Goal: Task Accomplishment & Management: Use online tool/utility

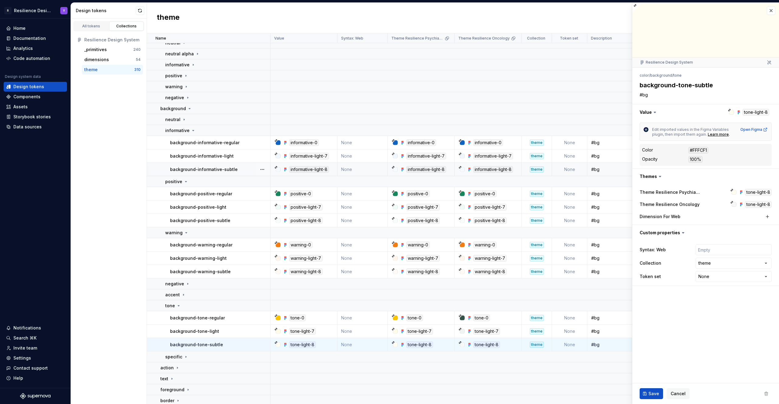
scroll to position [22, 0]
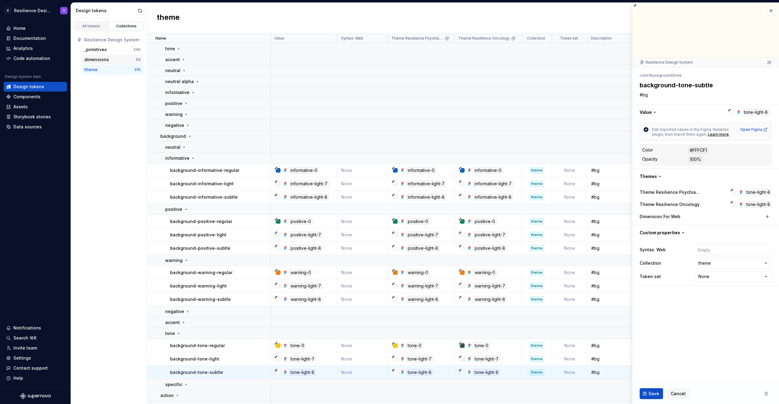
click at [125, 61] on div "dimensions" at bounding box center [109, 60] width 51 height 6
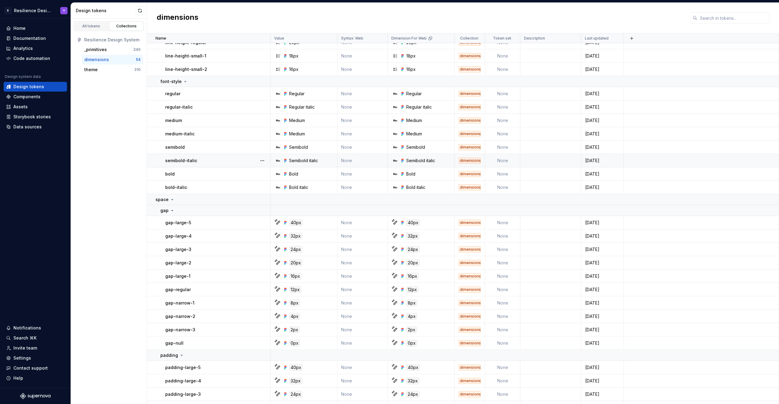
scroll to position [345, 0]
click at [104, 72] on div "theme" at bounding box center [109, 70] width 50 height 6
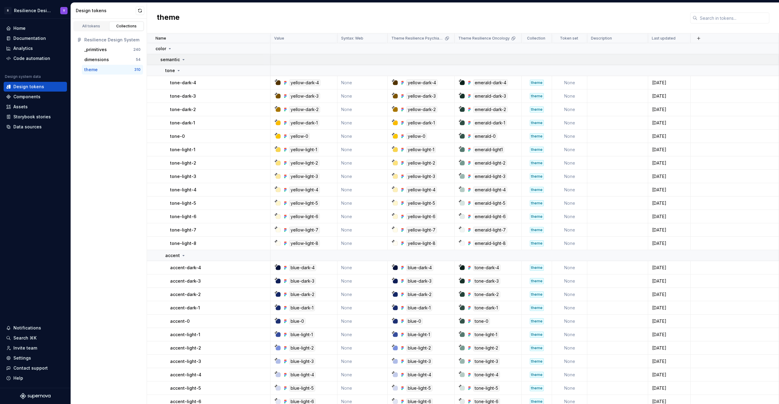
click at [171, 60] on p "semantic" at bounding box center [169, 60] width 19 height 6
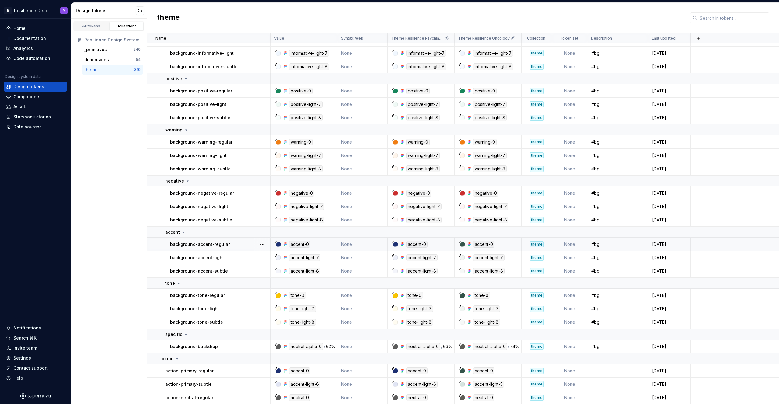
scroll to position [255, 0]
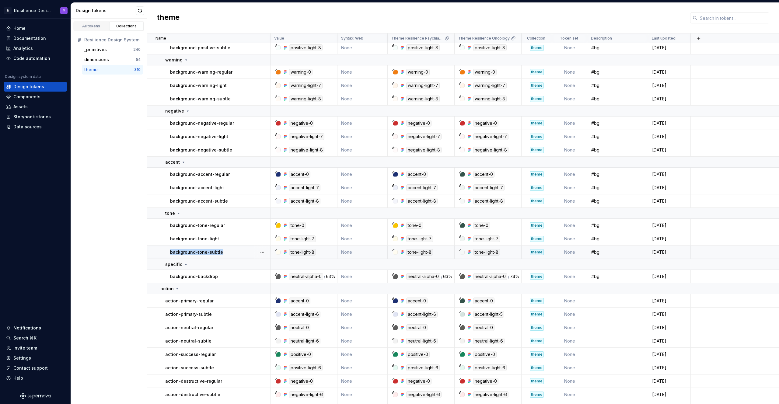
drag, startPoint x: 226, startPoint y: 253, endPoint x: 169, endPoint y: 251, distance: 57.0
click at [169, 251] on td "background-tone-subtle" at bounding box center [209, 252] width 124 height 13
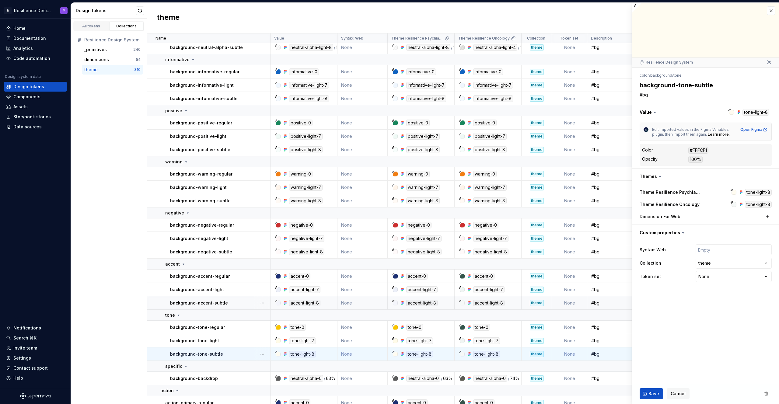
type textarea "*"
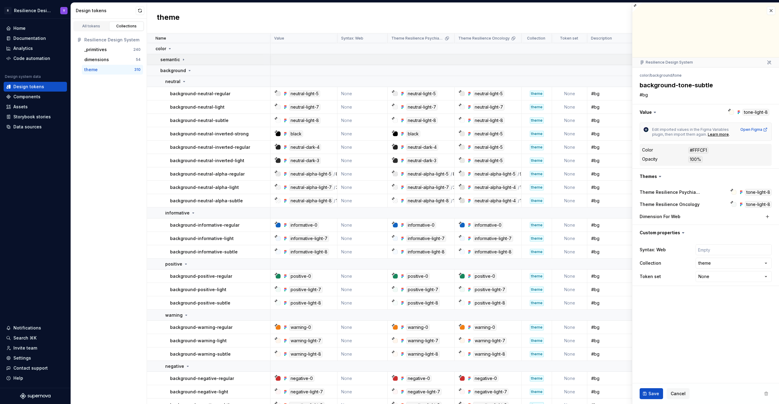
click at [167, 54] on td "semantic" at bounding box center [209, 59] width 124 height 11
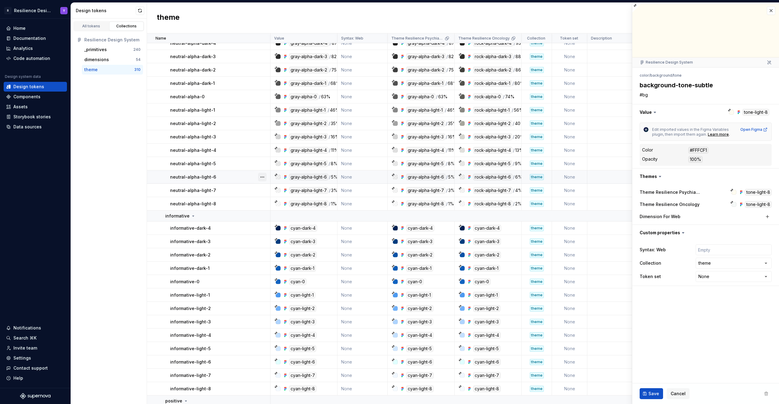
scroll to position [593, 0]
click at [771, 6] on button "button" at bounding box center [771, 10] width 9 height 9
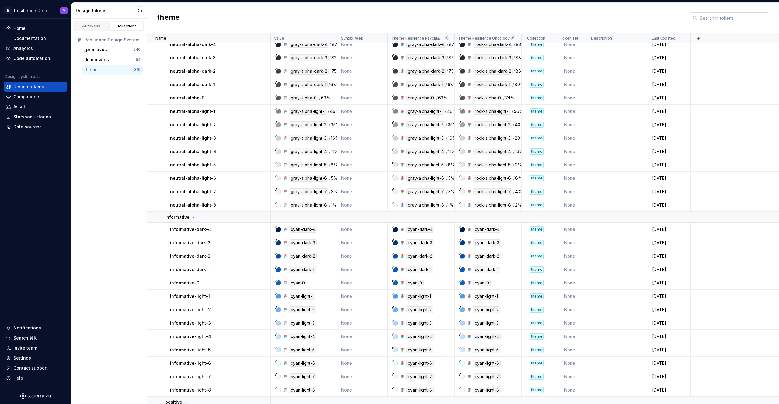
click at [737, 17] on input "text" at bounding box center [734, 17] width 72 height 11
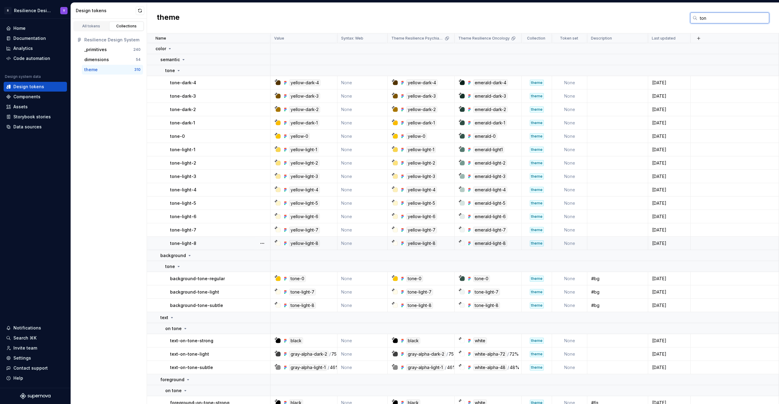
type input "ton"
click at [395, 245] on div at bounding box center [395, 243] width 5 height 5
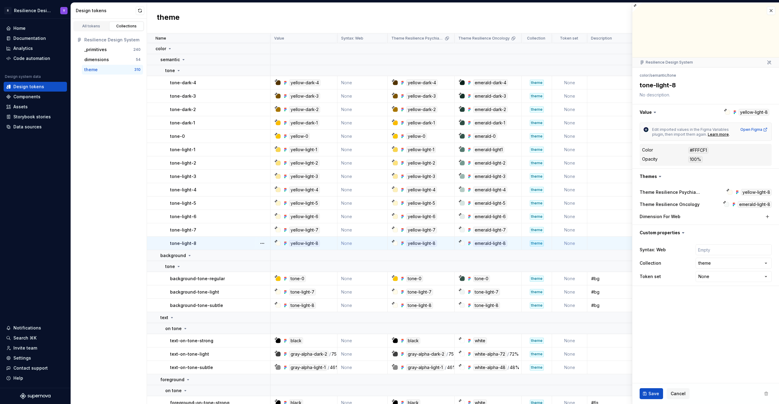
type textarea "*"
click at [772, 9] on button "button" at bounding box center [771, 10] width 9 height 9
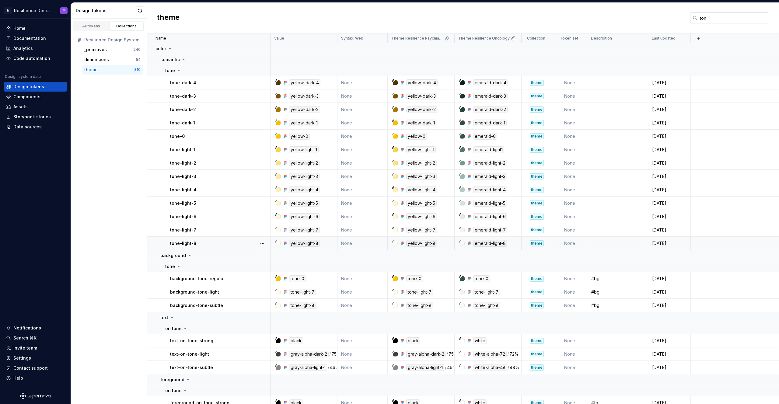
click at [709, 20] on input "ton" at bounding box center [734, 17] width 72 height 11
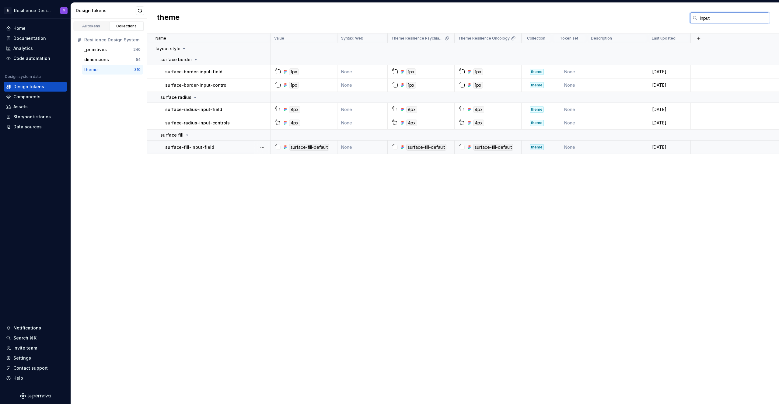
type input "input"
drag, startPoint x: 223, startPoint y: 147, endPoint x: 156, endPoint y: 147, distance: 67.3
click at [156, 147] on td "surface-fill-input-field" at bounding box center [209, 147] width 124 height 13
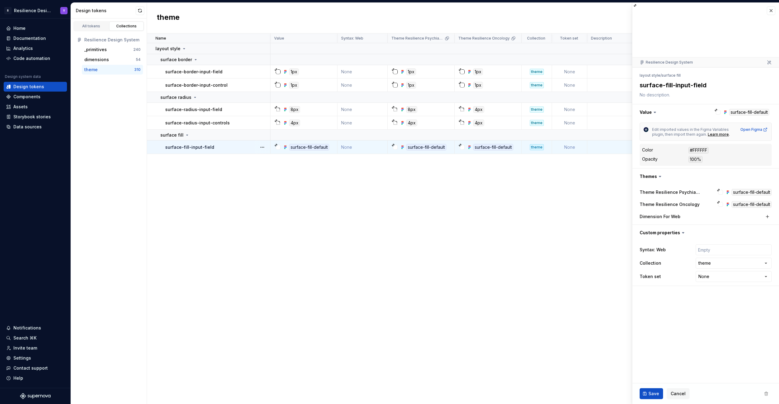
type textarea "*"
click at [772, 11] on button "button" at bounding box center [771, 10] width 9 height 9
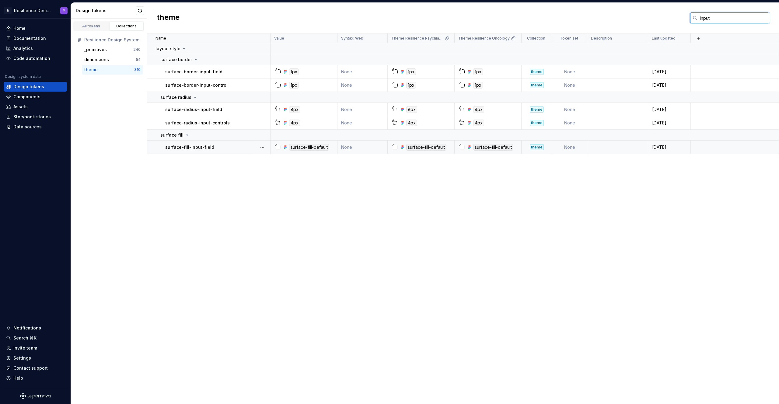
drag, startPoint x: 716, startPoint y: 17, endPoint x: 680, endPoint y: 17, distance: 35.6
click at [680, 17] on div "theme input" at bounding box center [463, 18] width 632 height 31
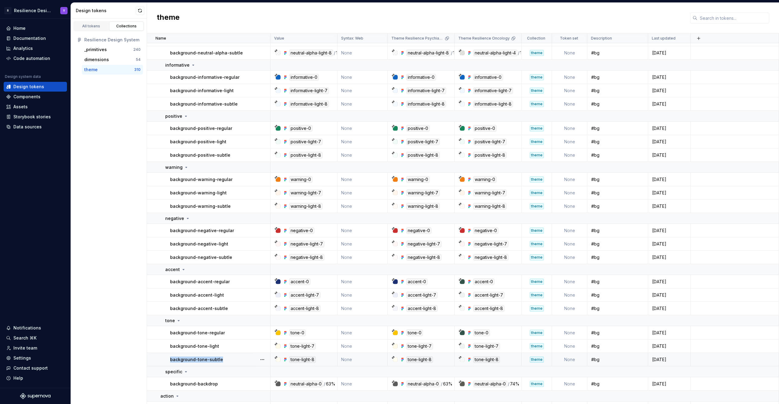
scroll to position [1629, 0]
drag, startPoint x: 234, startPoint y: 360, endPoint x: 196, endPoint y: 352, distance: 38.7
click at [178, 354] on td "background-tone-subtle" at bounding box center [209, 359] width 124 height 13
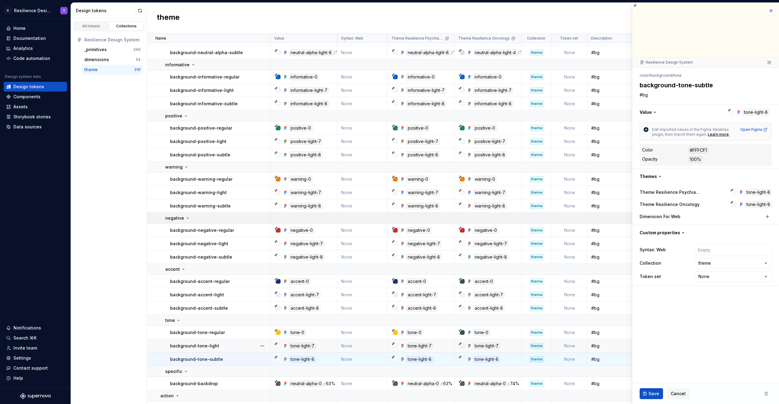
type textarea "*"
click at [115, 56] on div "dimensions 54" at bounding box center [112, 60] width 61 height 10
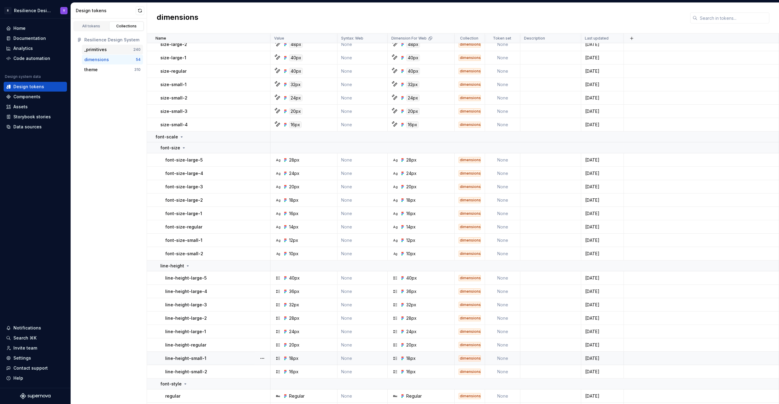
scroll to position [41, 0]
click at [100, 67] on div "theme" at bounding box center [109, 70] width 50 height 6
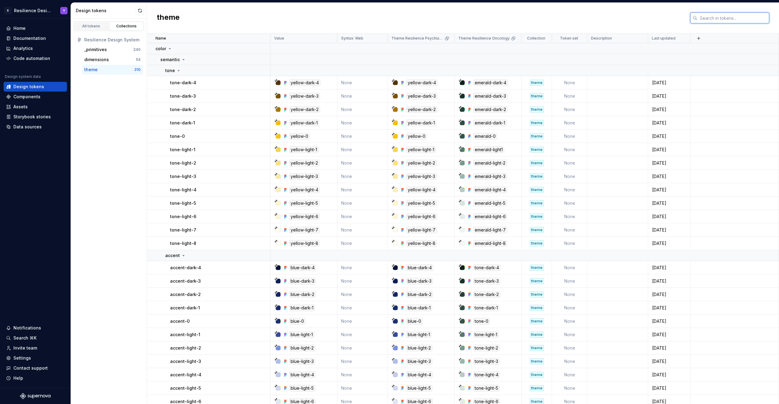
click at [712, 16] on input "text" at bounding box center [734, 17] width 72 height 11
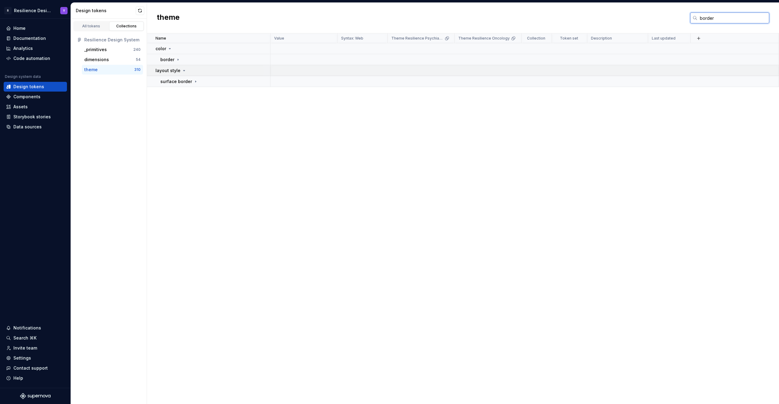
type input "border"
click at [207, 66] on td "layout style" at bounding box center [209, 70] width 124 height 11
click at [204, 67] on td "layout style" at bounding box center [209, 70] width 124 height 11
click at [206, 59] on div "border" at bounding box center [215, 60] width 110 height 6
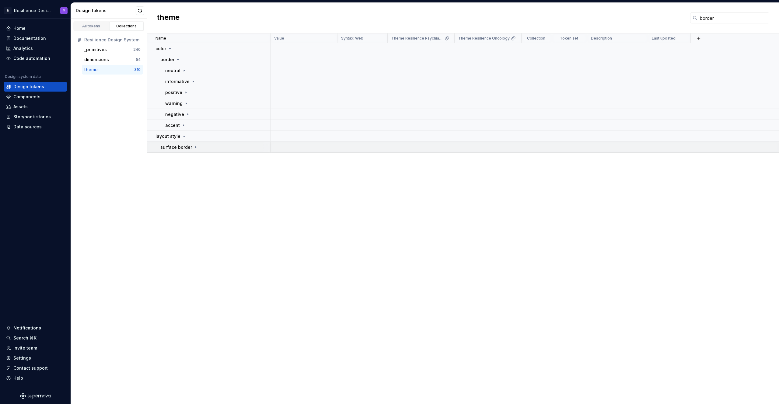
drag, startPoint x: 206, startPoint y: 148, endPoint x: 206, endPoint y: 142, distance: 6.1
click at [206, 148] on div "surface border" at bounding box center [215, 147] width 110 height 6
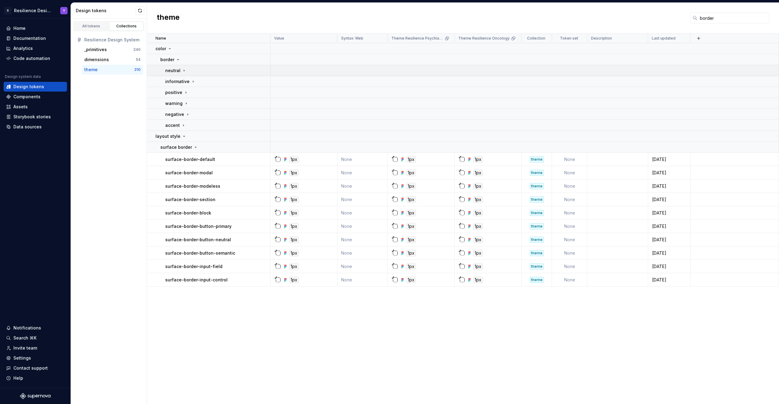
click at [202, 75] on td "neutral" at bounding box center [209, 70] width 124 height 11
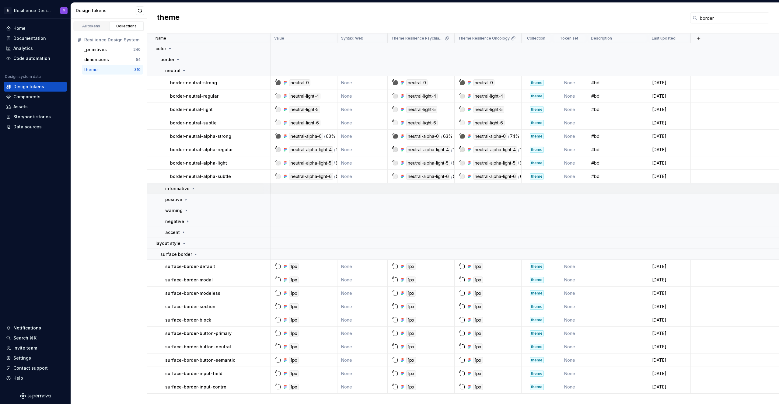
click at [222, 187] on div "informative" at bounding box center [217, 189] width 105 height 6
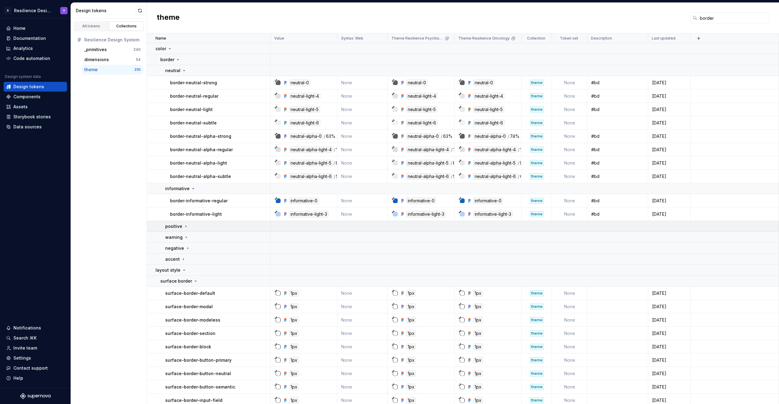
click at [210, 229] on div "positive" at bounding box center [217, 226] width 105 height 6
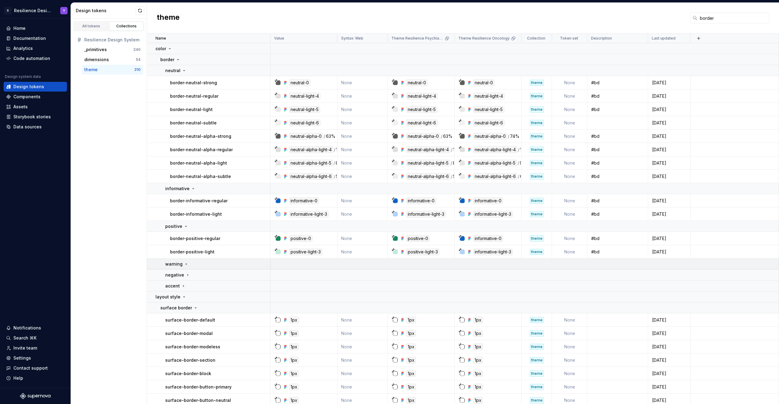
click at [209, 269] on td "warning" at bounding box center [209, 264] width 124 height 11
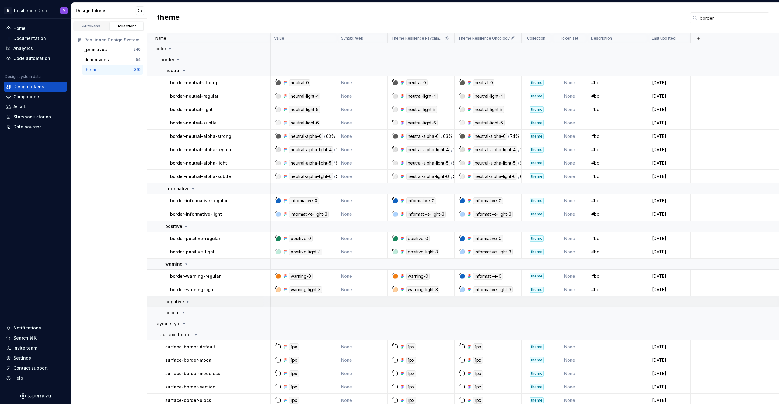
click at [220, 299] on div "negative" at bounding box center [217, 302] width 105 height 6
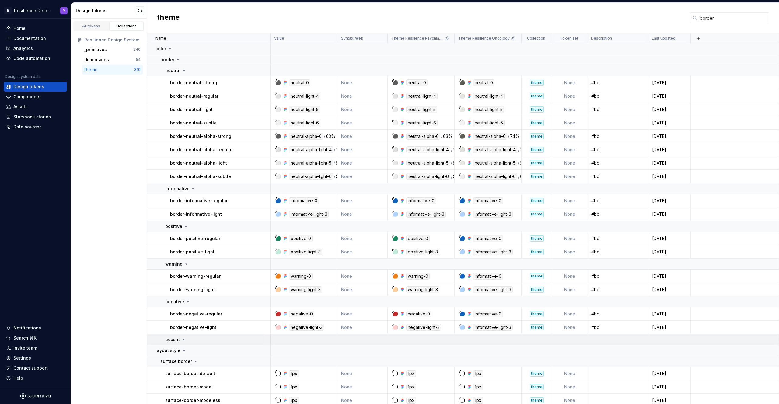
click at [226, 335] on td "accent" at bounding box center [209, 339] width 124 height 11
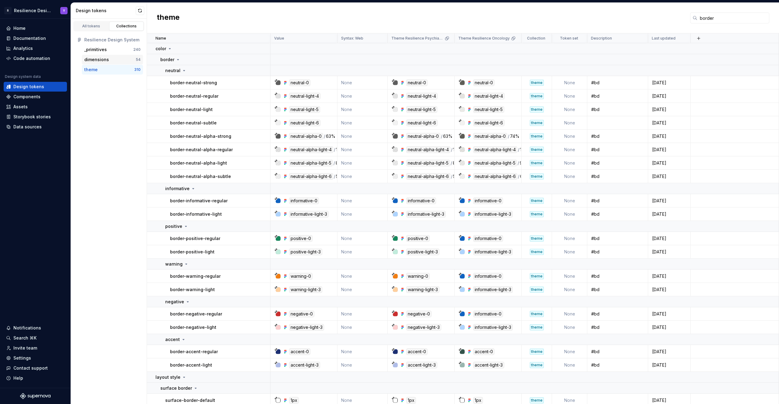
click at [107, 60] on div "dimensions" at bounding box center [96, 60] width 25 height 6
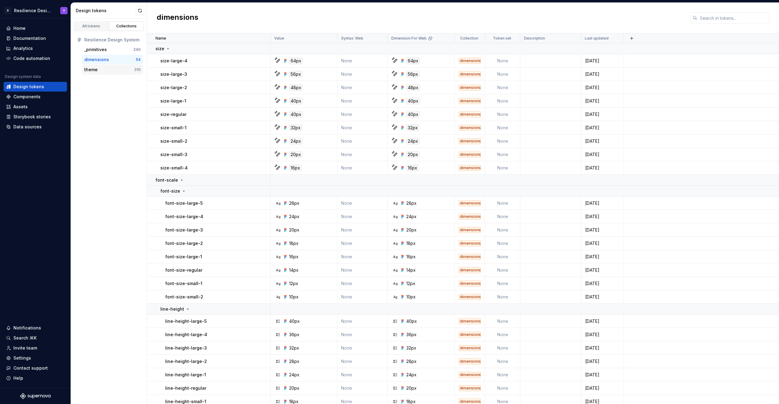
click at [95, 67] on div "theme" at bounding box center [90, 70] width 13 height 6
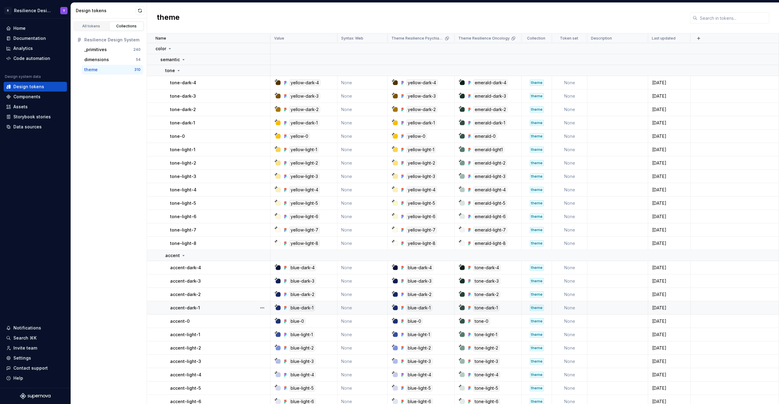
scroll to position [2, 0]
